Goal: Information Seeking & Learning: Learn about a topic

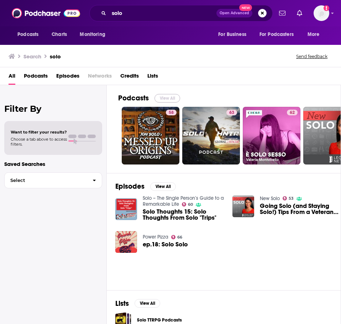
click at [159, 96] on button "View All" at bounding box center [168, 98] width 26 height 9
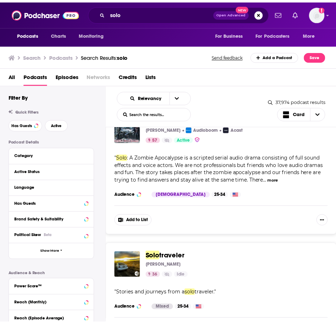
scroll to position [1854, 0]
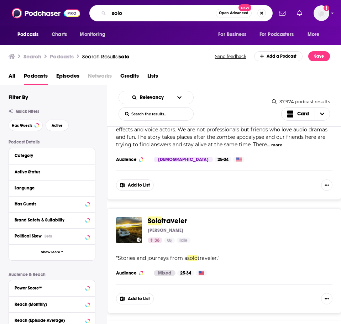
click at [140, 11] on input "solo" at bounding box center [162, 12] width 107 height 11
type input "solo [PERSON_NAME]"
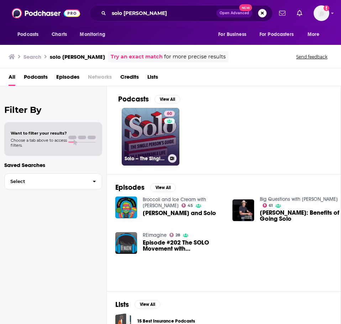
click at [147, 130] on link "60 Solo – The Single Person’s Guide to a Remarkable Life" at bounding box center [151, 137] width 58 height 58
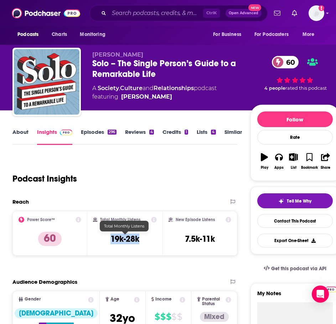
drag, startPoint x: 111, startPoint y: 240, endPoint x: 139, endPoint y: 240, distance: 28.2
click at [139, 240] on h3 "19k-28k" at bounding box center [125, 239] width 29 height 11
copy h3 "19k-28k"
